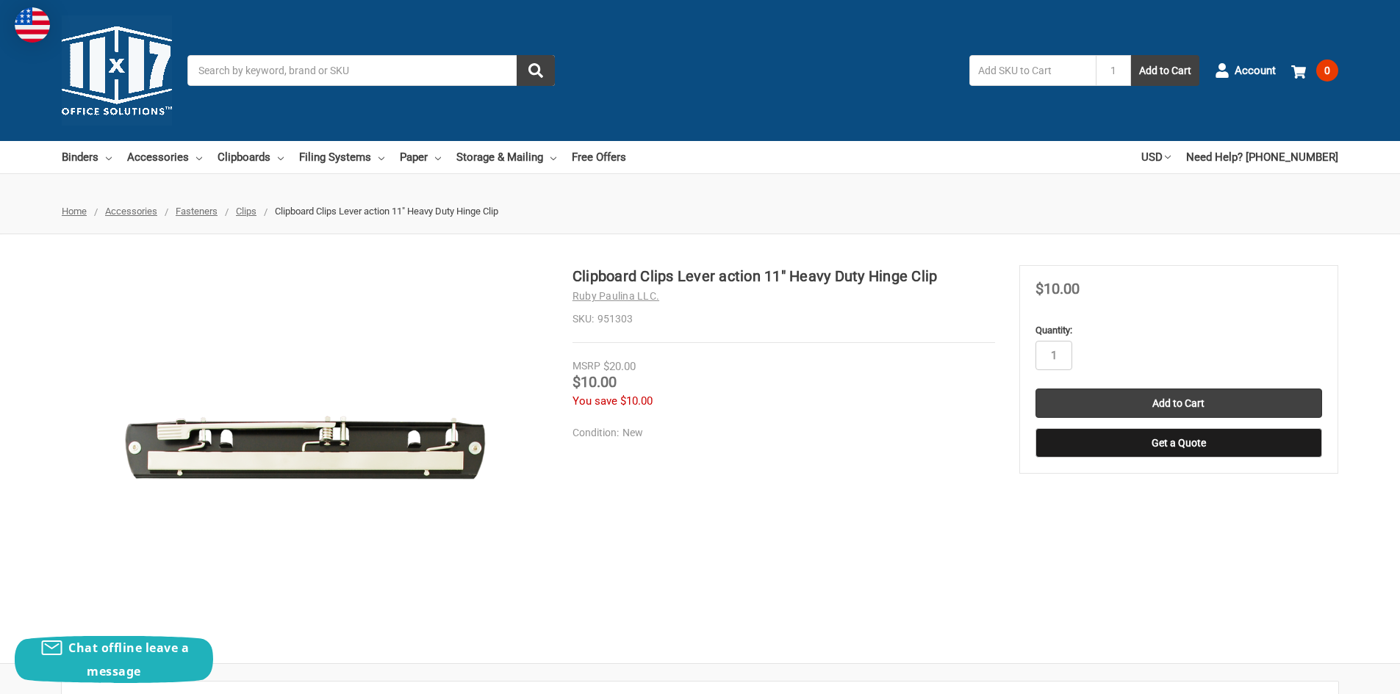
click at [458, 76] on input "Search" at bounding box center [370, 70] width 367 height 31
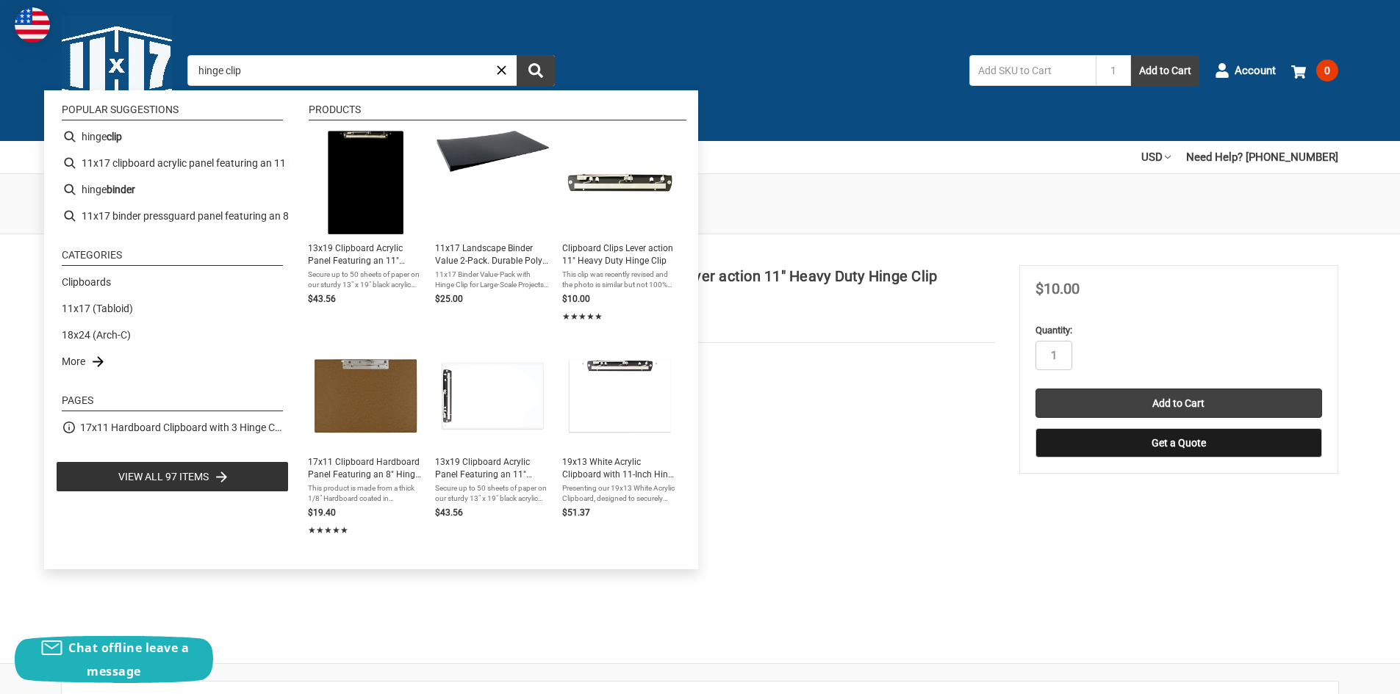
type input "hinge clips"
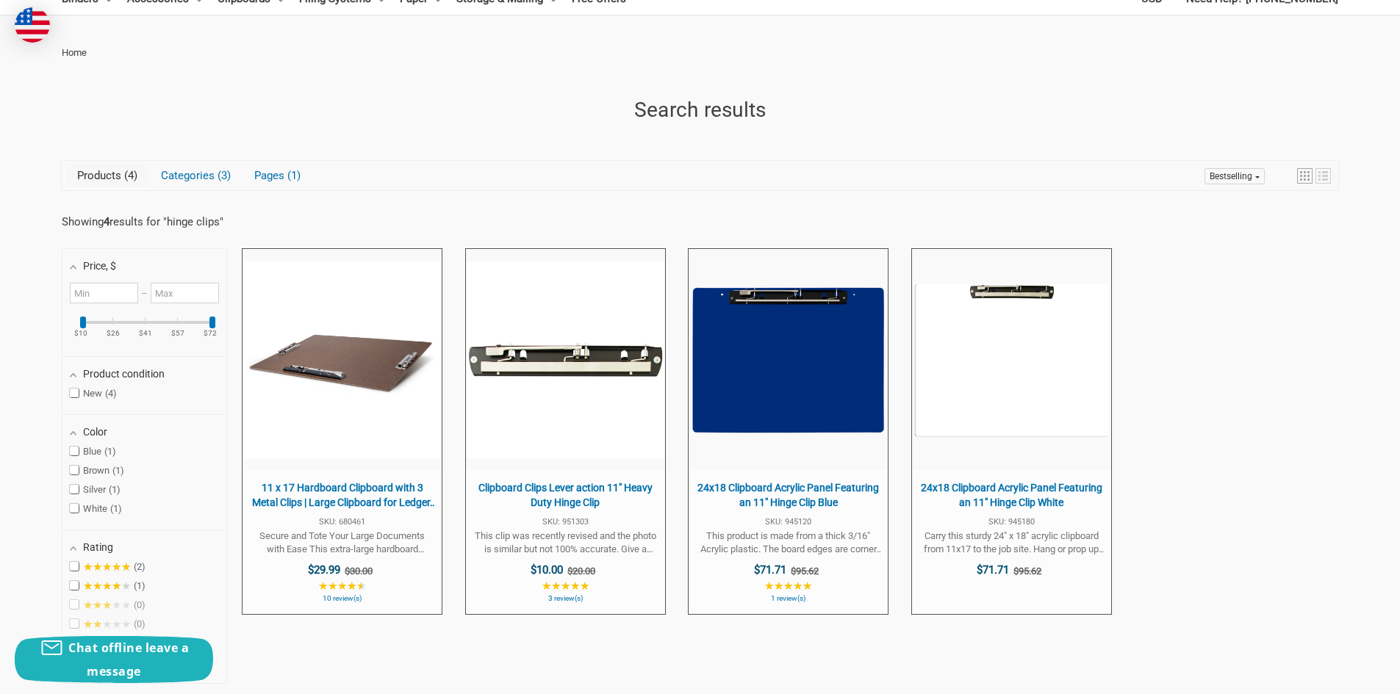
scroll to position [220, 0]
